Goal: Task Accomplishment & Management: Use online tool/utility

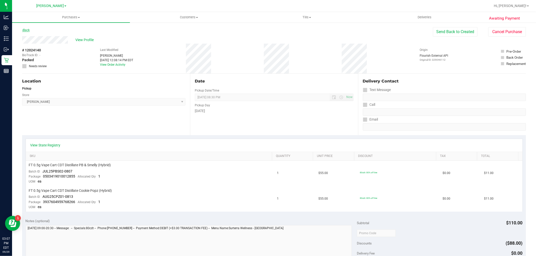
click at [29, 29] on link "Back" at bounding box center [26, 30] width 8 height 4
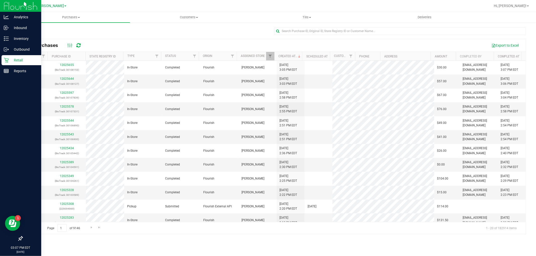
click at [4, 64] on div "Retail" at bounding box center [22, 60] width 40 height 10
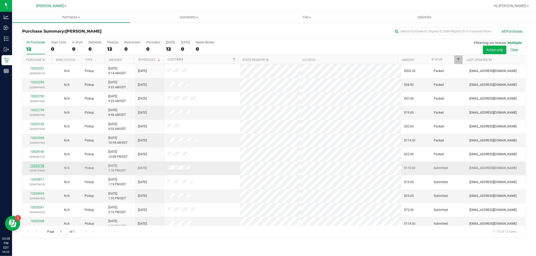
click at [39, 165] on link "12024738" at bounding box center [37, 166] width 14 height 4
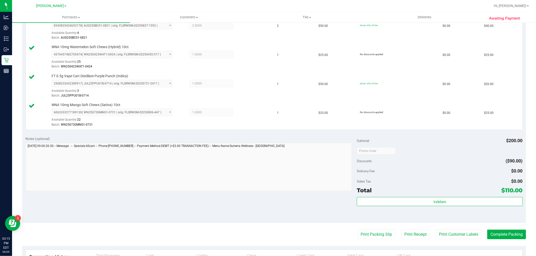
scroll to position [223, 0]
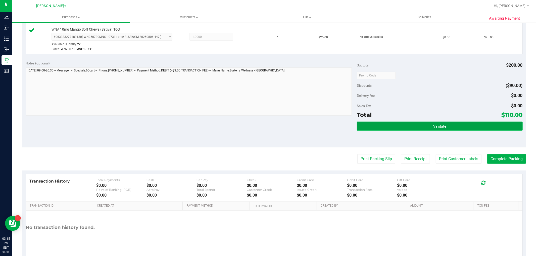
click at [439, 127] on span "Validate" at bounding box center [439, 127] width 13 height 4
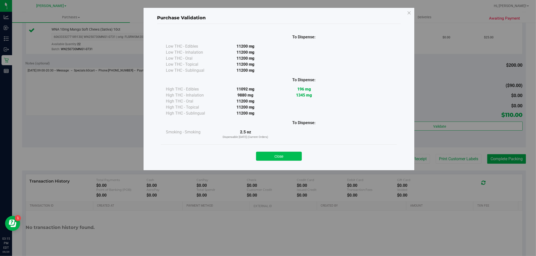
click at [273, 152] on button "Close" at bounding box center [279, 156] width 46 height 9
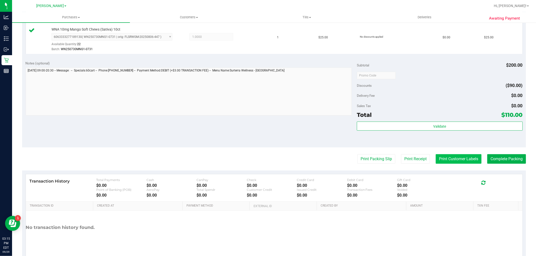
click at [451, 161] on button "Print Customer Labels" at bounding box center [459, 159] width 46 height 10
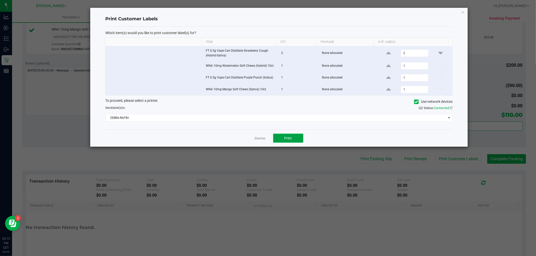
click at [288, 140] on span "Print" at bounding box center [288, 138] width 8 height 4
click at [255, 137] on link "Dismiss" at bounding box center [260, 139] width 11 height 4
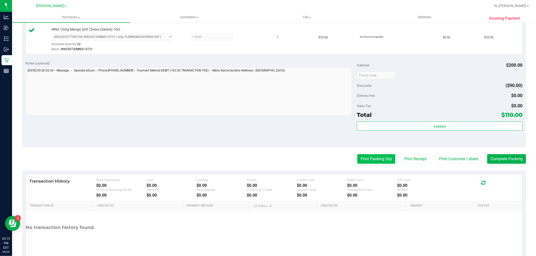
click at [375, 156] on button "Print Packing Slip" at bounding box center [376, 159] width 38 height 10
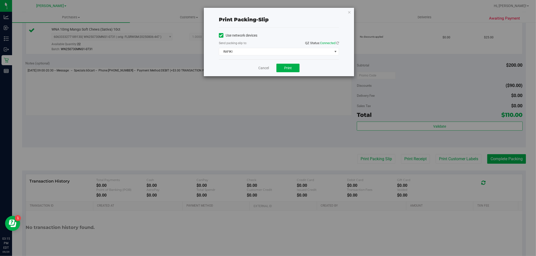
click at [291, 62] on div "Cancel Print" at bounding box center [279, 68] width 120 height 17
click at [291, 65] on button "Print" at bounding box center [287, 68] width 23 height 9
click at [264, 70] on link "Cancel" at bounding box center [263, 68] width 11 height 5
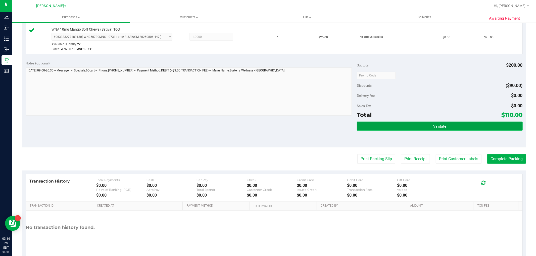
click at [429, 128] on button "Validate" at bounding box center [440, 126] width 166 height 9
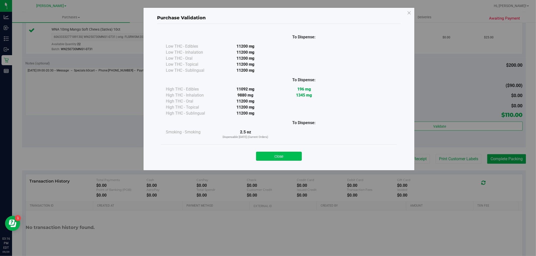
click at [278, 154] on button "Close" at bounding box center [279, 156] width 46 height 9
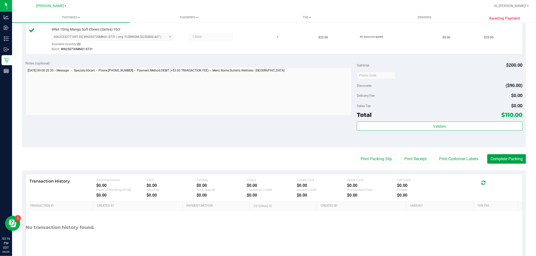
click at [503, 155] on button "Complete Packing" at bounding box center [506, 159] width 39 height 10
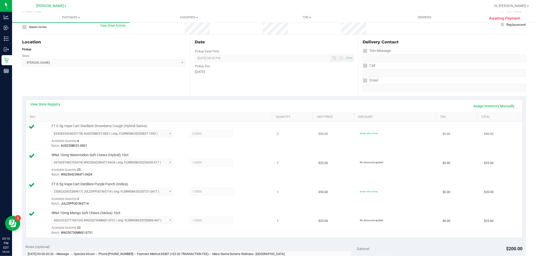
scroll to position [0, 0]
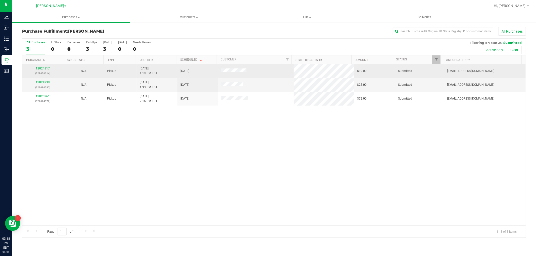
click at [46, 67] on link "12024817" at bounding box center [43, 69] width 14 height 4
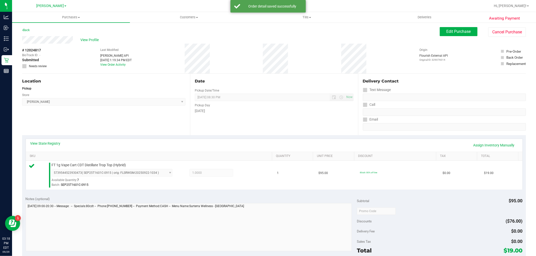
scroll to position [154, 0]
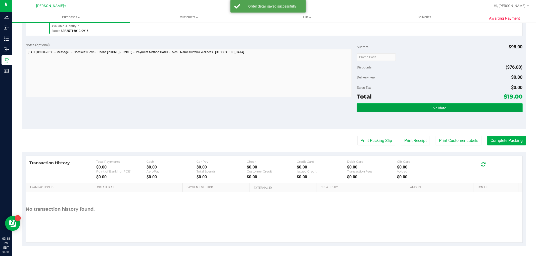
click at [396, 106] on button "Validate" at bounding box center [440, 107] width 166 height 9
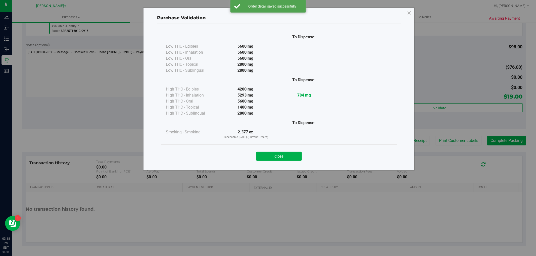
drag, startPoint x: 272, startPoint y: 159, endPoint x: 442, endPoint y: 194, distance: 173.8
click at [272, 159] on button "Close" at bounding box center [279, 156] width 46 height 9
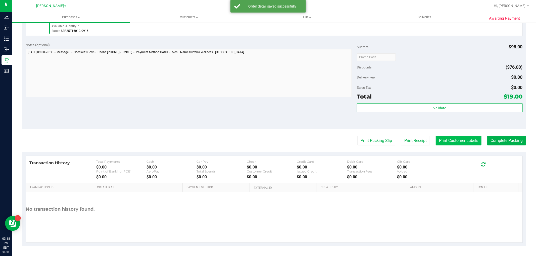
click at [449, 142] on button "Print Customer Labels" at bounding box center [459, 141] width 46 height 10
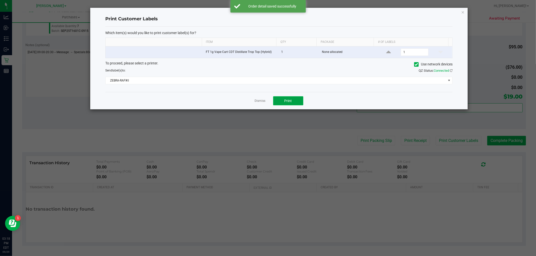
click at [282, 98] on button "Print" at bounding box center [288, 100] width 30 height 9
drag, startPoint x: 257, startPoint y: 102, endPoint x: 295, endPoint y: 111, distance: 38.3
click at [258, 102] on link "Dismiss" at bounding box center [260, 101] width 11 height 4
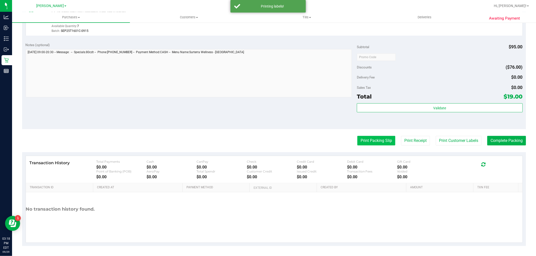
click at [366, 141] on button "Print Packing Slip" at bounding box center [376, 141] width 38 height 10
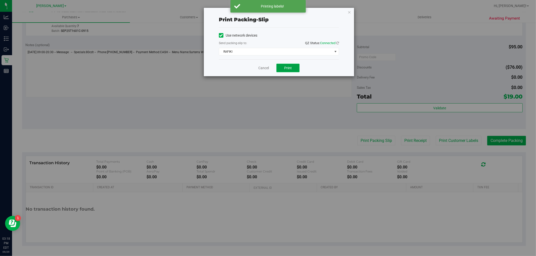
click at [295, 70] on button "Print" at bounding box center [287, 68] width 23 height 9
click at [267, 68] on link "Cancel" at bounding box center [263, 68] width 11 height 5
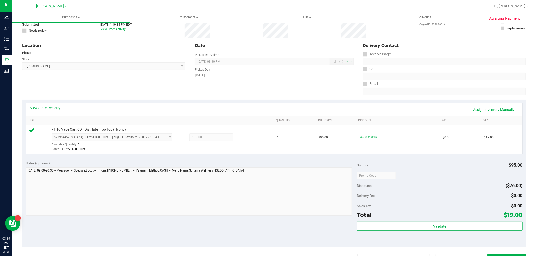
scroll to position [56, 0]
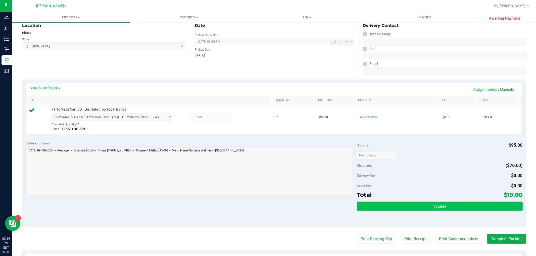
click at [475, 212] on div "Validate" at bounding box center [440, 213] width 166 height 23
click at [476, 210] on button "Validate" at bounding box center [440, 206] width 166 height 9
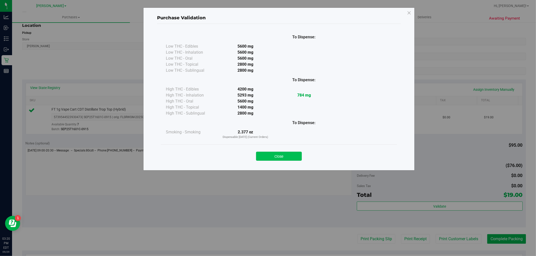
click at [282, 156] on button "Close" at bounding box center [279, 156] width 46 height 9
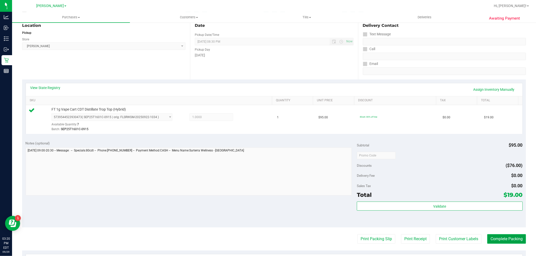
click at [494, 237] on button "Complete Packing" at bounding box center [506, 240] width 39 height 10
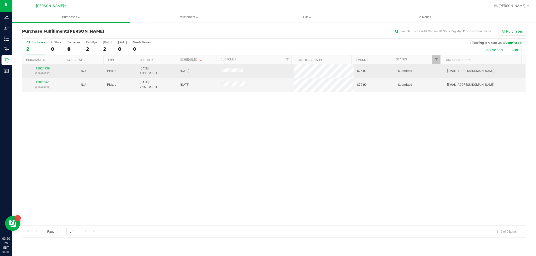
click at [42, 66] on div "12024939 (329080785)" at bounding box center [42, 71] width 35 height 10
click at [43, 68] on link "12024939" at bounding box center [43, 69] width 14 height 4
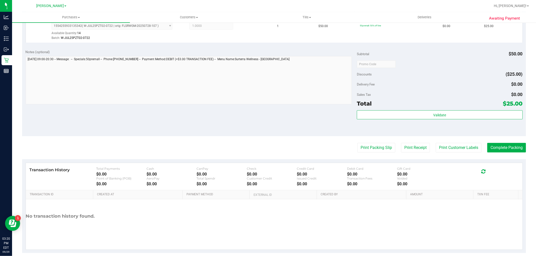
scroll to position [154, 0]
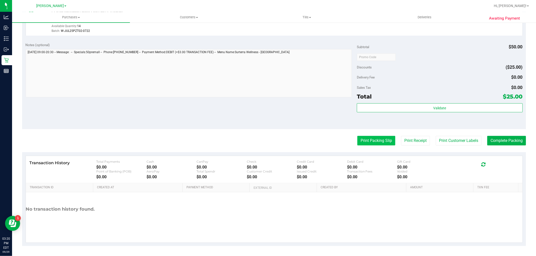
click at [373, 145] on button "Print Packing Slip" at bounding box center [376, 141] width 38 height 10
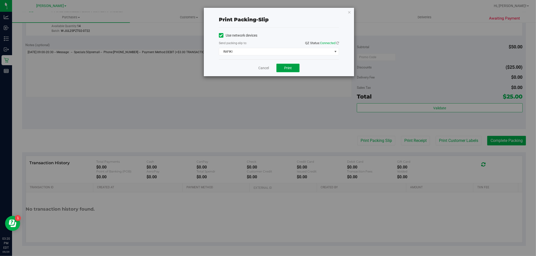
click at [291, 71] on button "Print" at bounding box center [287, 68] width 23 height 9
click at [261, 67] on link "Cancel" at bounding box center [263, 68] width 11 height 5
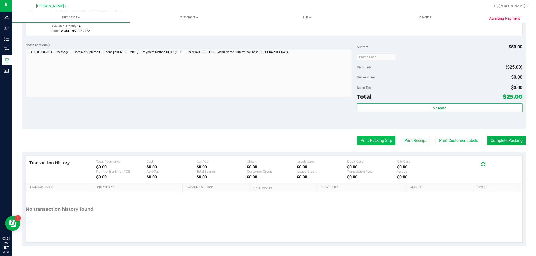
click at [362, 138] on button "Print Packing Slip" at bounding box center [376, 141] width 38 height 10
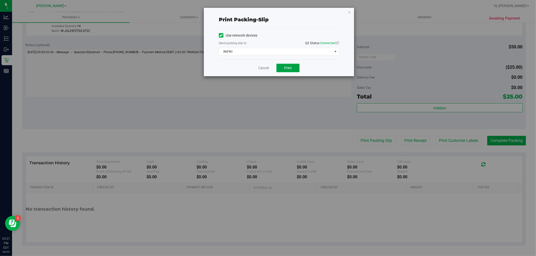
click at [285, 67] on span "Print" at bounding box center [288, 68] width 8 height 4
click at [290, 67] on span "Print" at bounding box center [288, 68] width 8 height 4
click at [263, 64] on div "Cancel Print" at bounding box center [279, 68] width 120 height 17
click at [264, 67] on link "Cancel" at bounding box center [263, 68] width 11 height 5
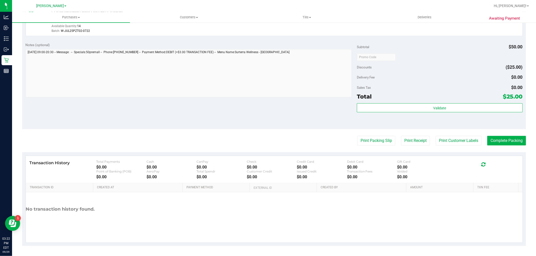
click at [452, 146] on purchase-details "Back Edit Purchase Cancel Purchase View Profile # 12024939 BioTrack ID: - Submi…" at bounding box center [274, 60] width 504 height 374
click at [450, 137] on button "Print Customer Labels" at bounding box center [459, 141] width 46 height 10
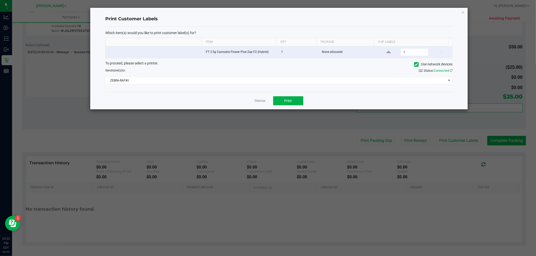
click at [296, 96] on div "Dismiss Print" at bounding box center [278, 100] width 347 height 17
click at [297, 105] on button "Print" at bounding box center [288, 100] width 30 height 9
click at [260, 99] on link "Dismiss" at bounding box center [260, 101] width 11 height 4
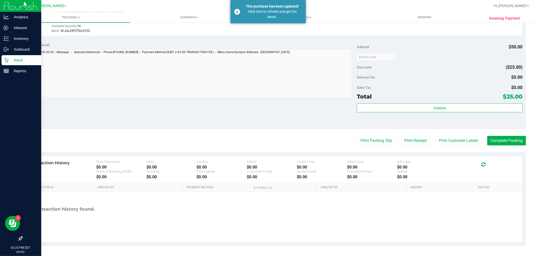
scroll to position [154, 0]
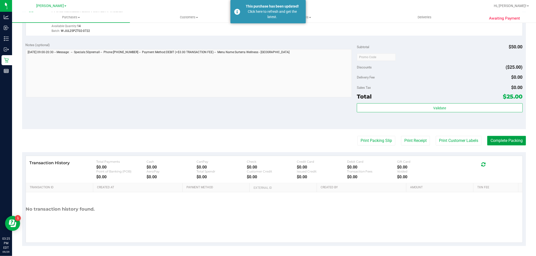
click at [511, 139] on button "Complete Packing" at bounding box center [506, 141] width 39 height 10
